Goal: Check status: Check status

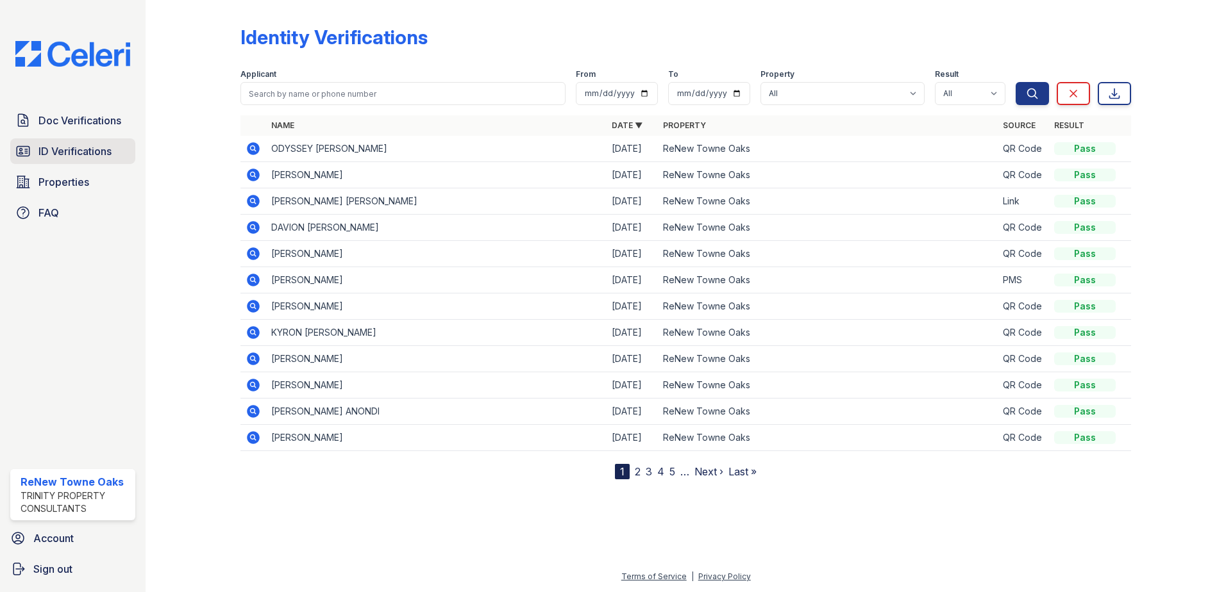
click at [84, 160] on link "ID Verifications" at bounding box center [72, 151] width 125 height 26
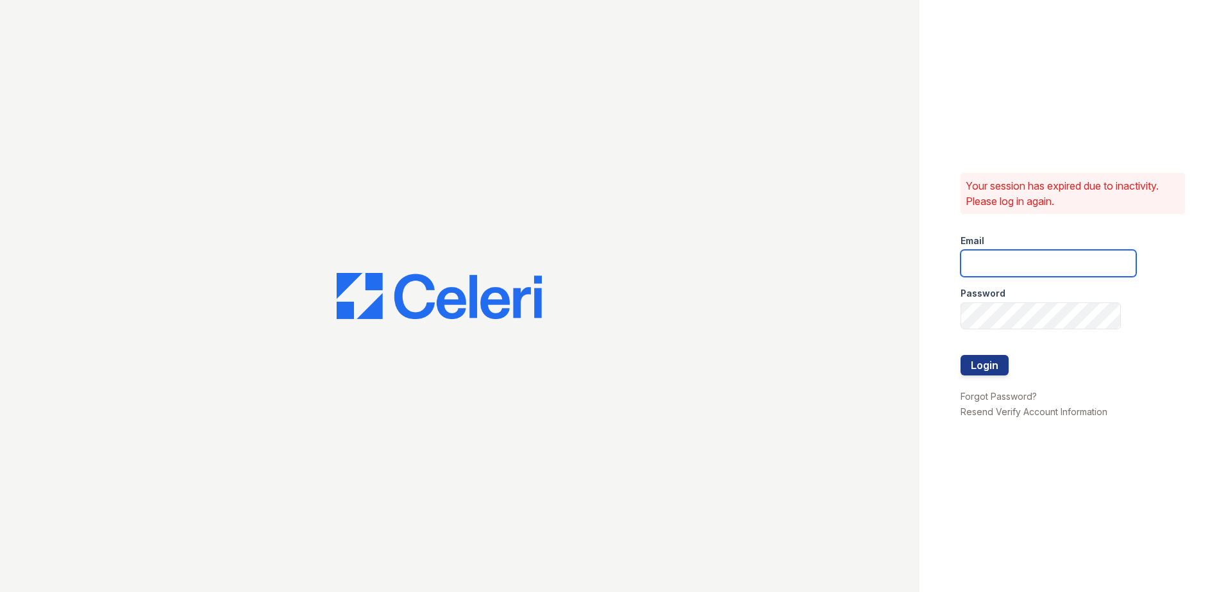
type input "renewtowneoaks@trinity-pm.com"
drag, startPoint x: 990, startPoint y: 365, endPoint x: 987, endPoint y: 348, distance: 17.0
click at [990, 365] on button "Login" at bounding box center [984, 365] width 48 height 21
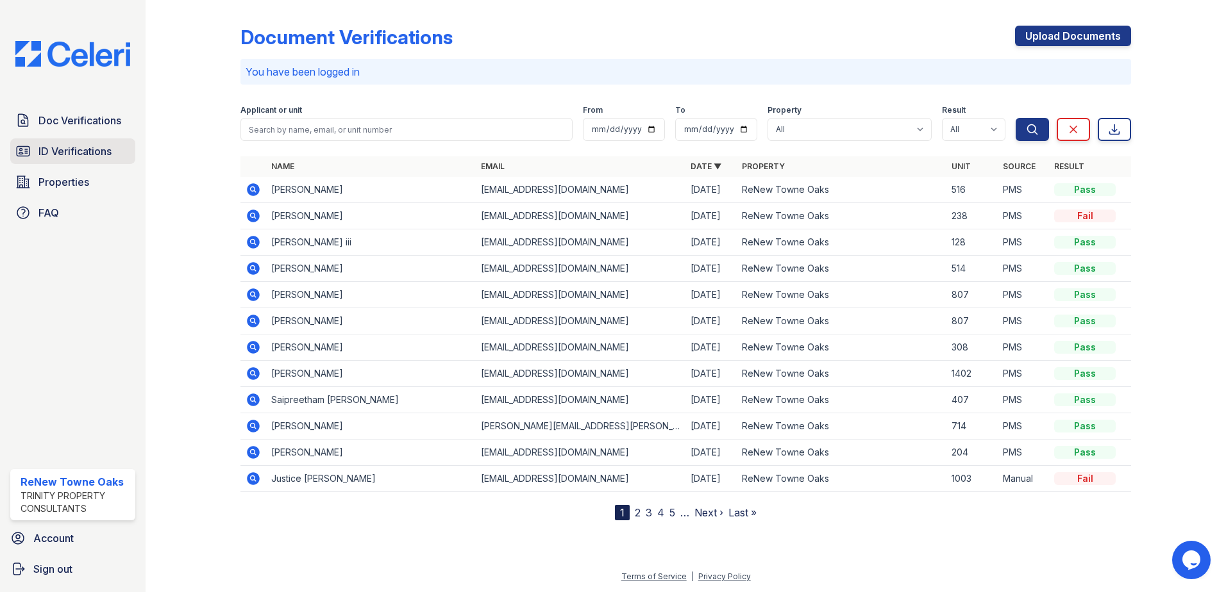
click at [117, 163] on link "ID Verifications" at bounding box center [72, 151] width 125 height 26
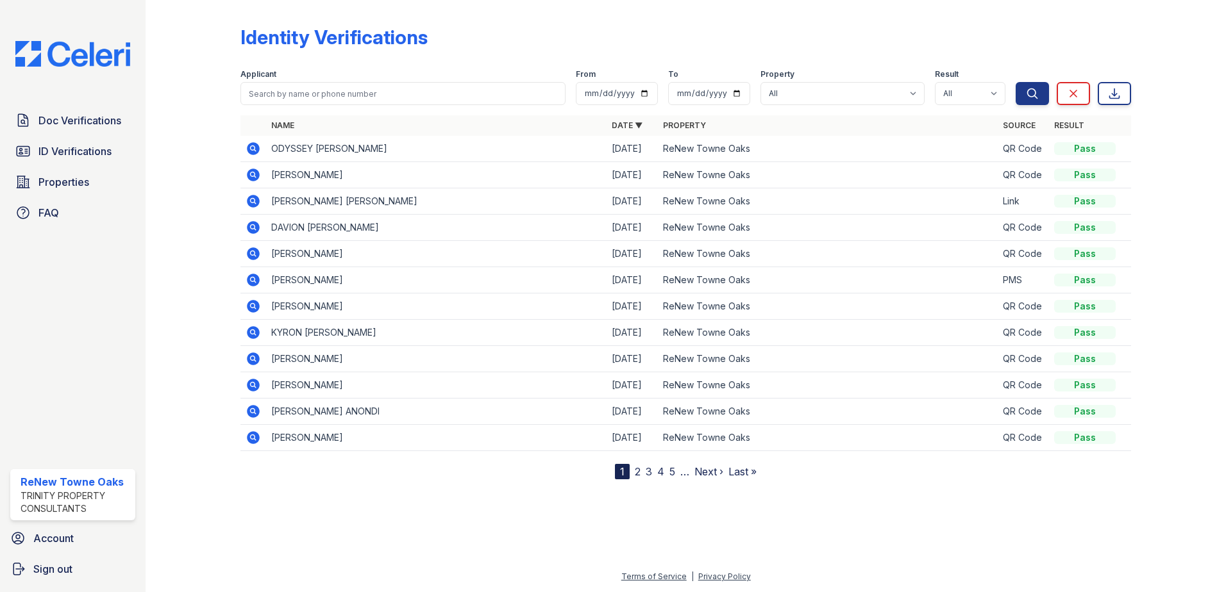
click at [251, 199] on icon at bounding box center [252, 201] width 15 height 15
